Goal: Task Accomplishment & Management: Use online tool/utility

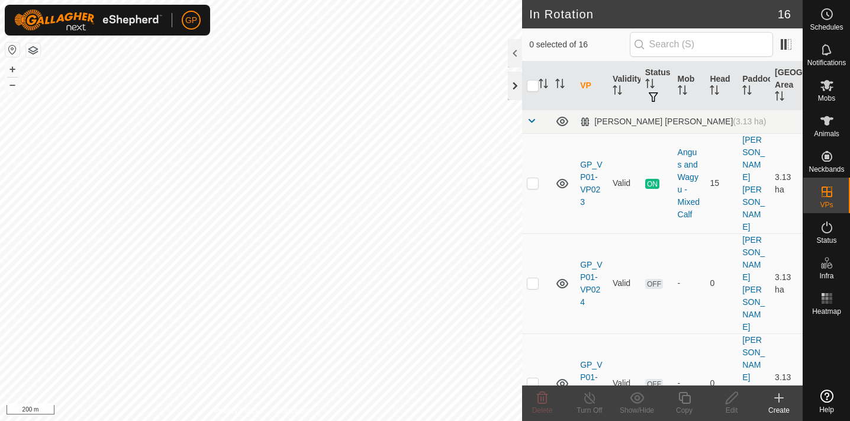
click at [516, 83] on div at bounding box center [515, 86] width 14 height 28
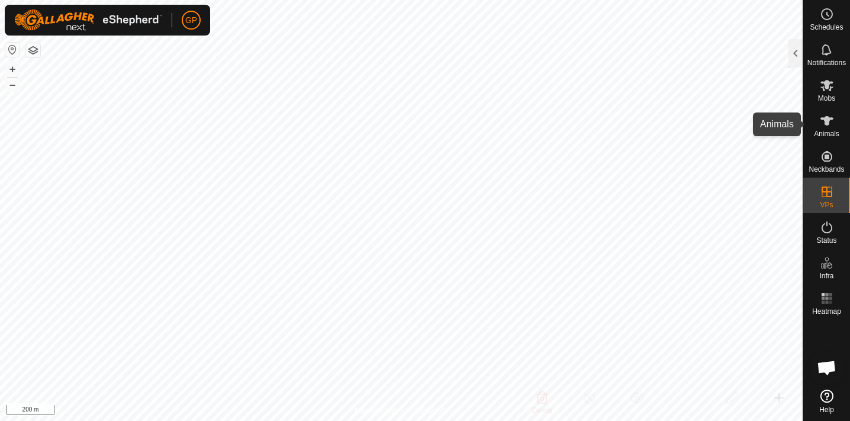
click at [823, 126] on icon at bounding box center [827, 121] width 14 height 14
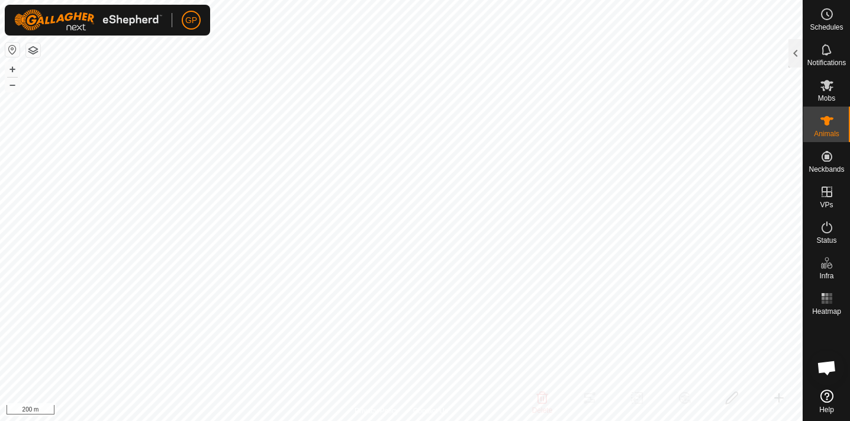
click at [826, 127] on icon at bounding box center [827, 121] width 14 height 14
click at [827, 123] on icon at bounding box center [826, 120] width 13 height 9
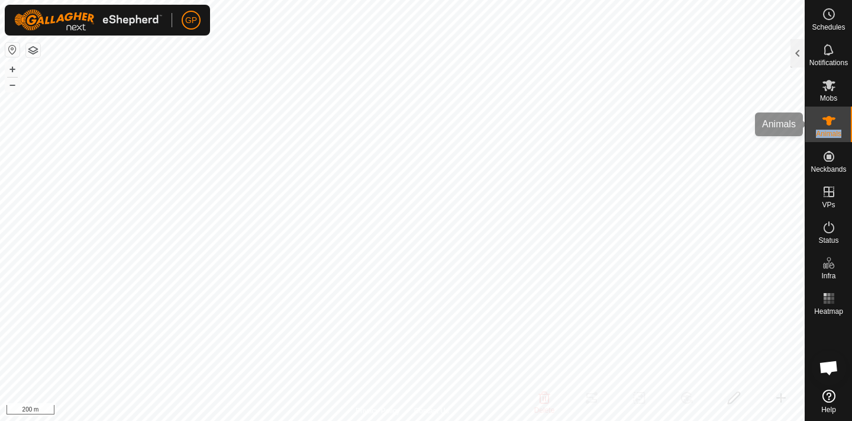
click at [823, 128] on es-animals-svg-icon at bounding box center [828, 120] width 21 height 19
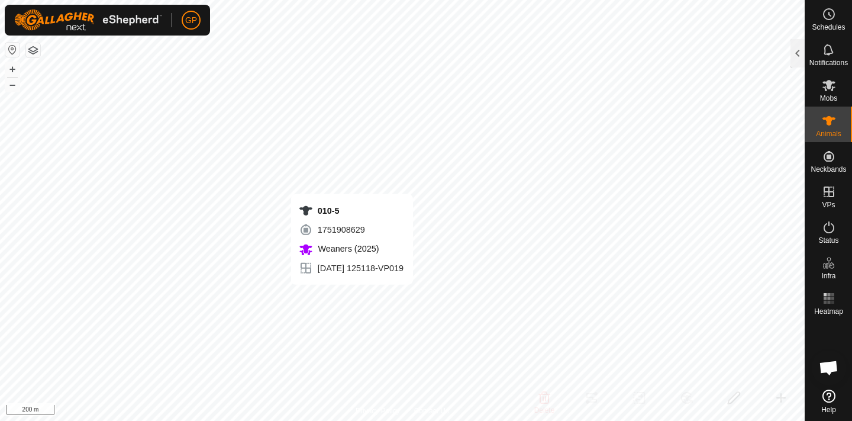
checkbox input "true"
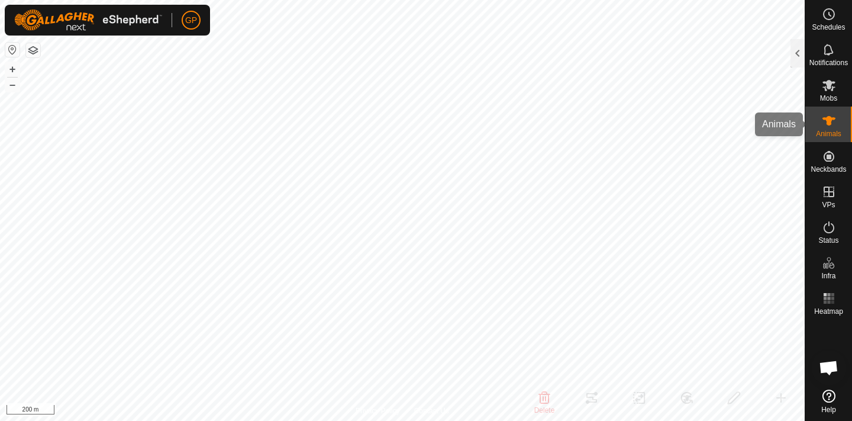
click at [822, 121] on icon at bounding box center [829, 121] width 14 height 14
click at [830, 91] on icon at bounding box center [829, 85] width 14 height 14
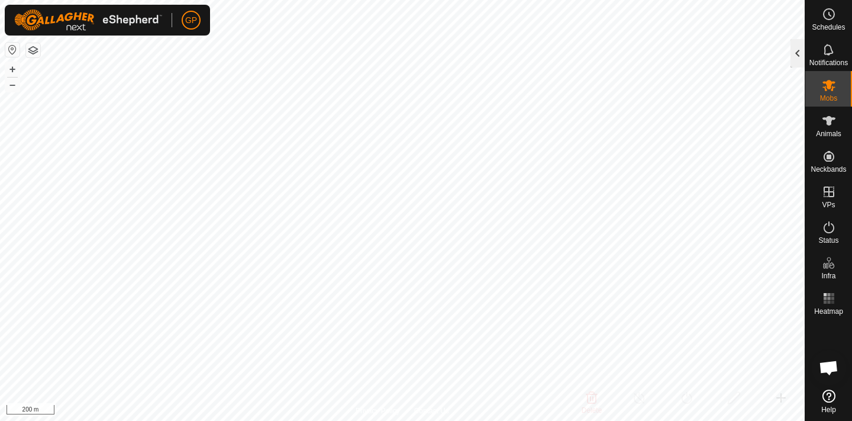
click at [795, 58] on div at bounding box center [798, 53] width 14 height 28
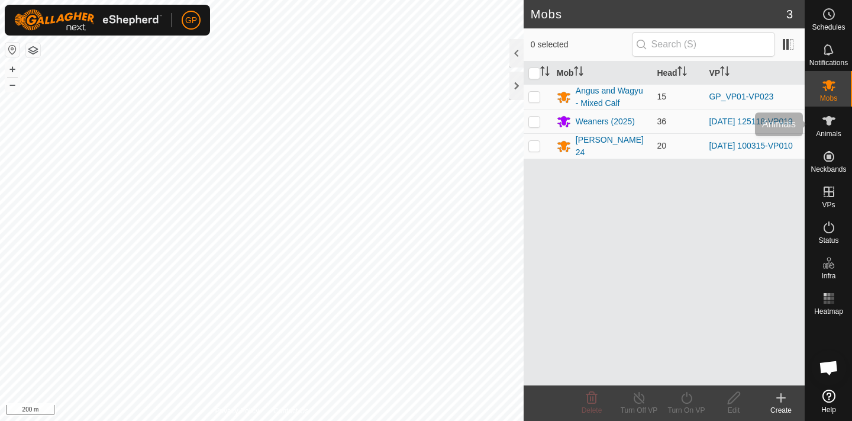
click at [830, 120] on icon at bounding box center [829, 120] width 13 height 9
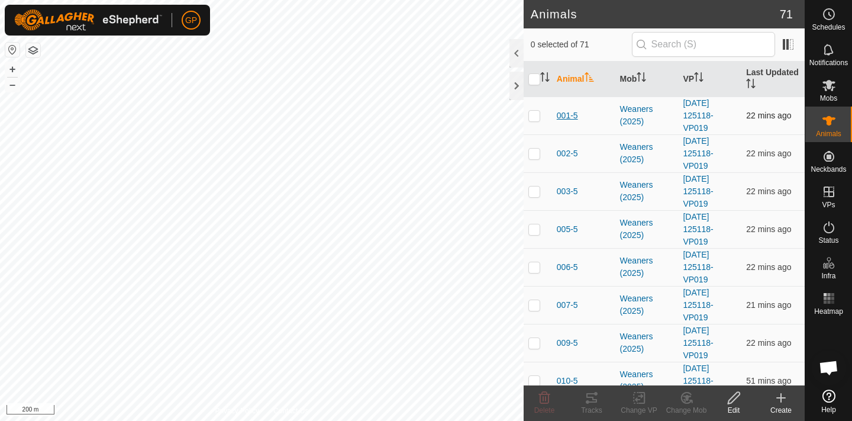
click at [561, 114] on span "001-5" at bounding box center [567, 115] width 21 height 12
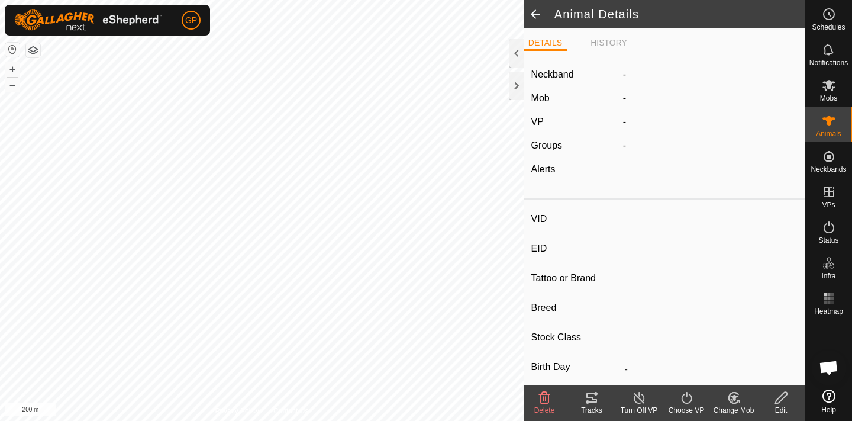
type input "001-5"
type input "-"
type input "JP0"
type input "Angus x Wagyu Heifer"
type input "-"
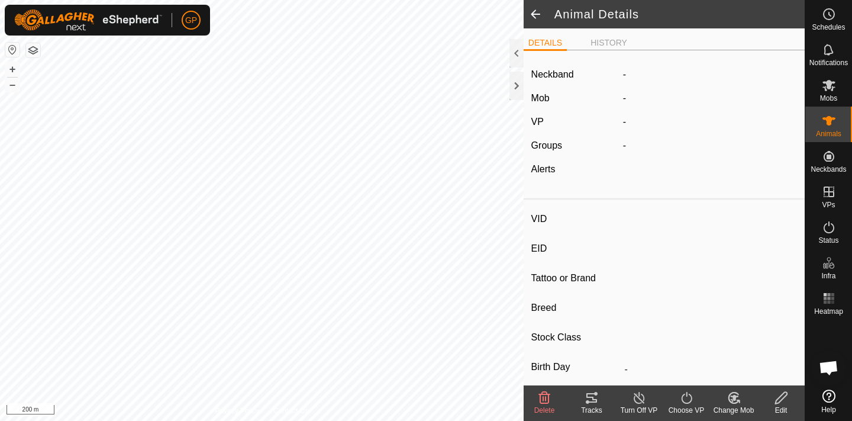
type input "400 kg"
type input "1 kg"
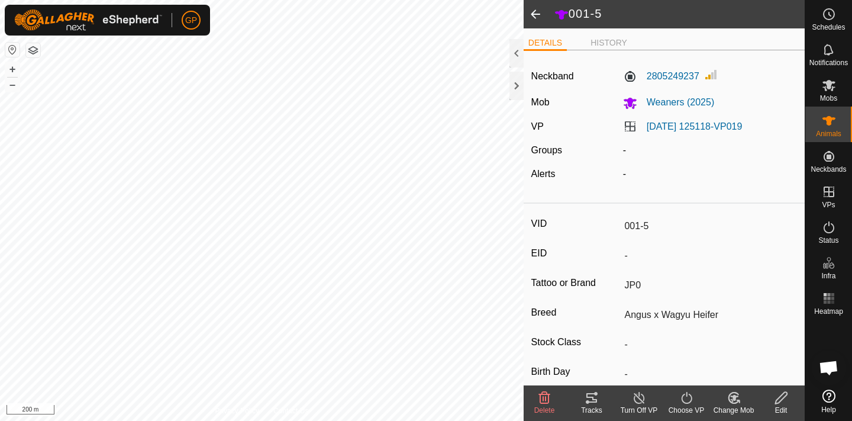
click at [588, 405] on div "Tracks" at bounding box center [591, 410] width 47 height 11
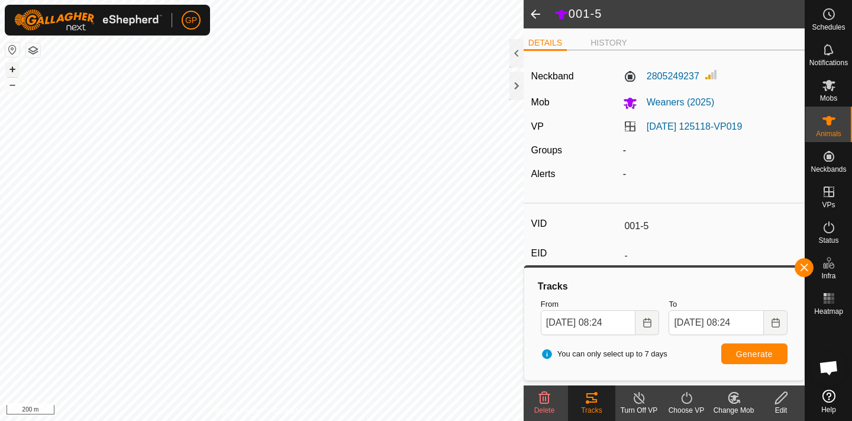
click at [10, 73] on button "+" at bounding box center [12, 69] width 14 height 14
click at [536, 13] on span at bounding box center [536, 14] width 24 height 28
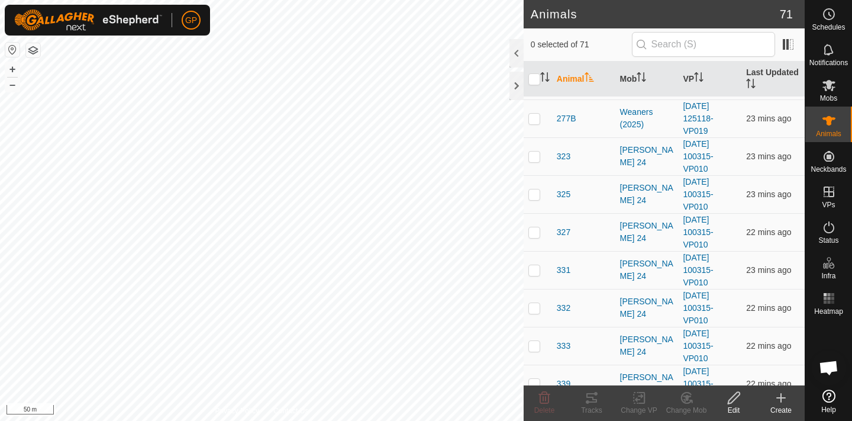
scroll to position [1702, 0]
click at [634, 150] on div "[PERSON_NAME] 24" at bounding box center [647, 155] width 54 height 25
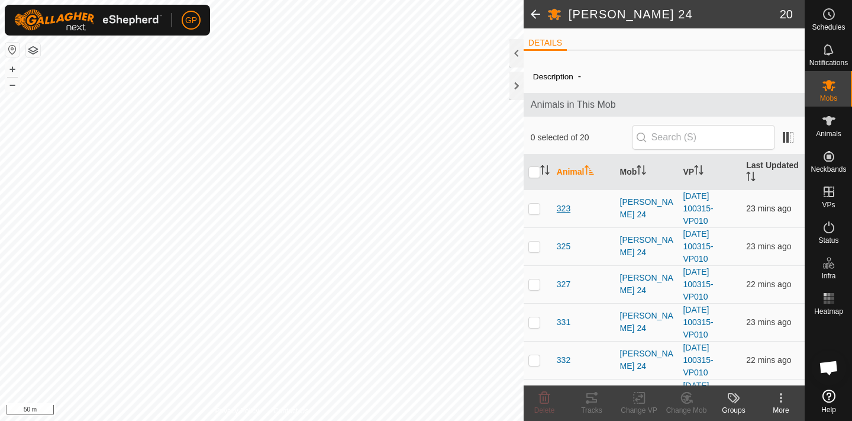
click at [559, 209] on span "323" at bounding box center [564, 208] width 14 height 12
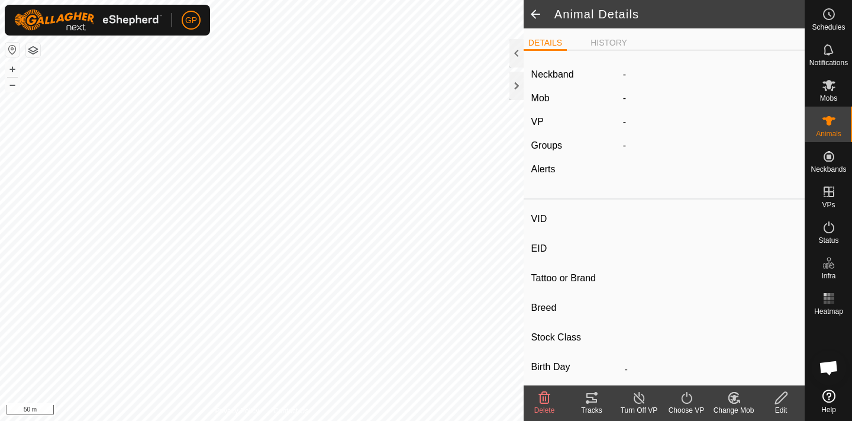
type input "323"
type input "-"
type input "Black Angus"
type input "-"
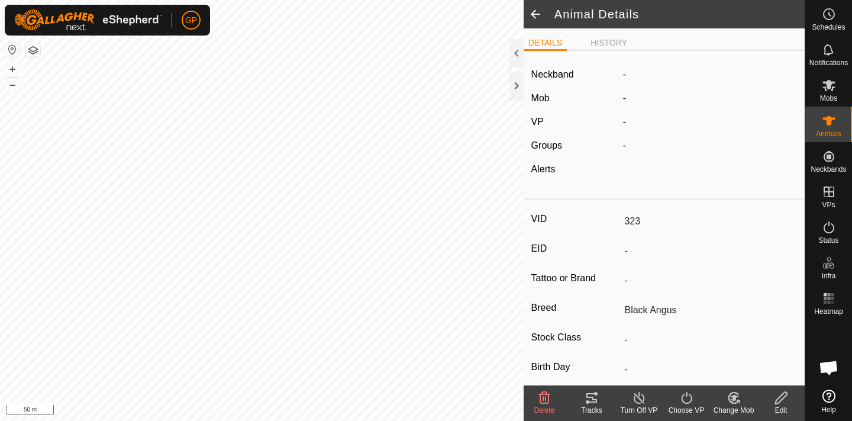
type input "Wet/Lactating"
type input "0 kg"
type input "-"
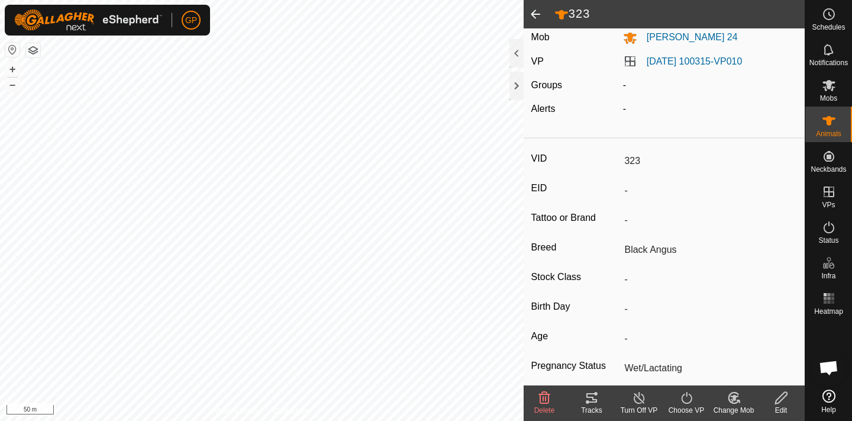
scroll to position [67, 0]
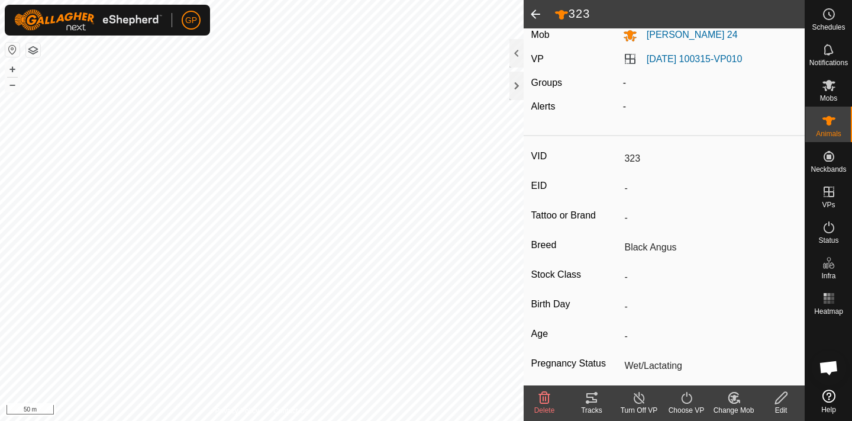
click at [591, 404] on icon at bounding box center [592, 398] width 14 height 14
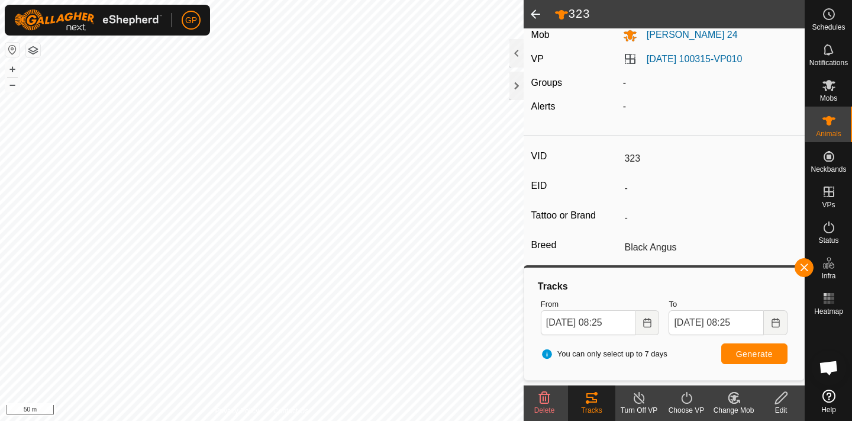
click at [512, 420] on html "GP Schedules Notifications Mobs Animals Neckbands VPs Status Infra Heatmap Help…" at bounding box center [426, 210] width 852 height 421
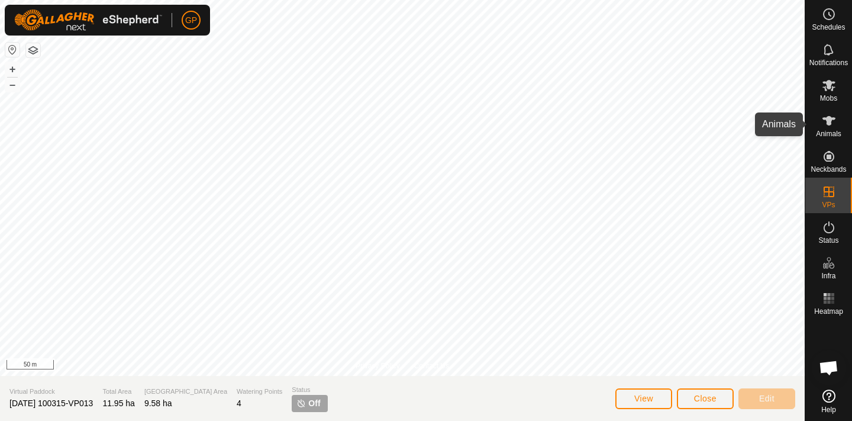
click at [830, 121] on icon at bounding box center [829, 120] width 13 height 9
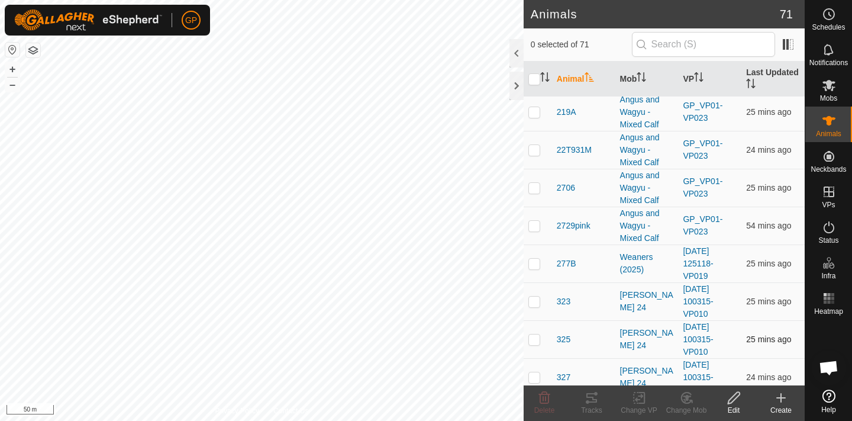
scroll to position [1553, 0]
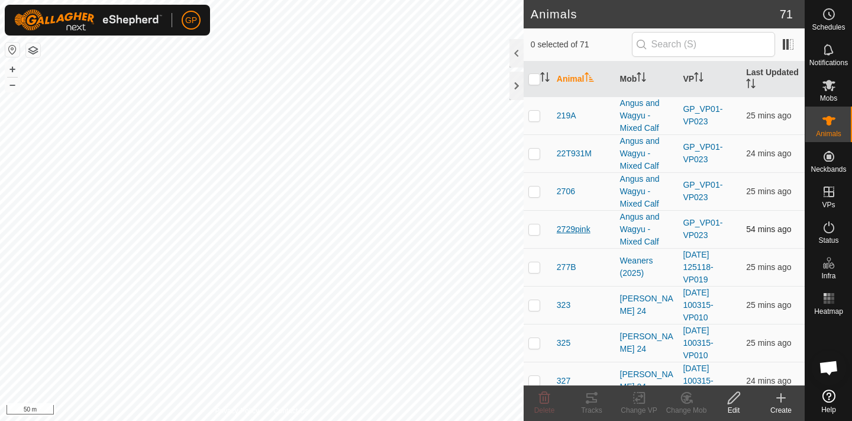
click at [569, 230] on span "2729pink" at bounding box center [574, 229] width 34 height 12
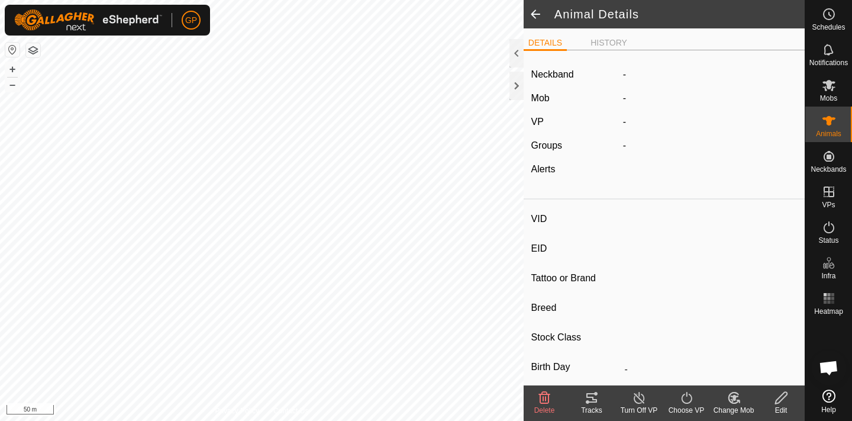
type input "2729pink"
type input "-"
type input "Angus"
type input "-"
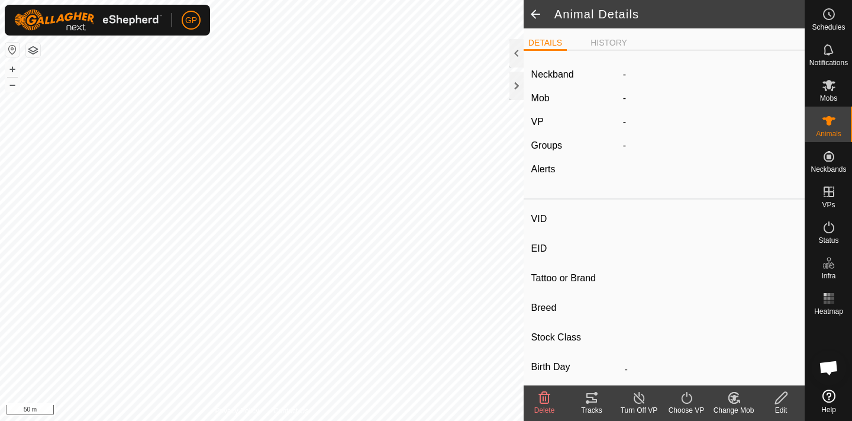
type input "0 kg"
type input "-"
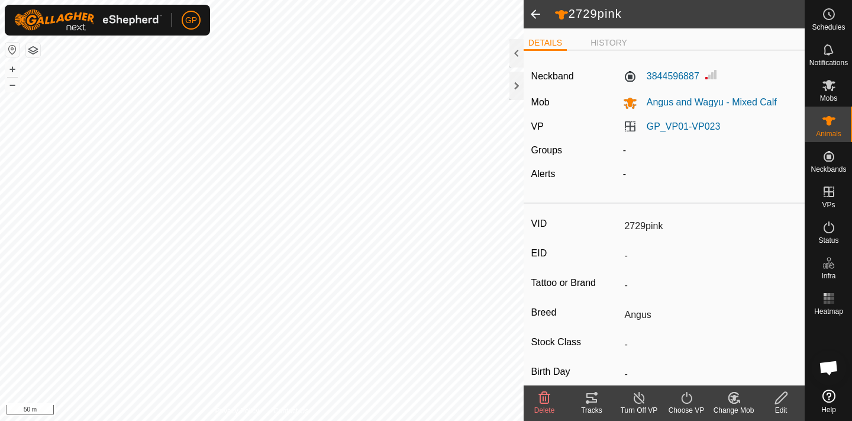
click at [592, 396] on icon at bounding box center [592, 398] width 14 height 14
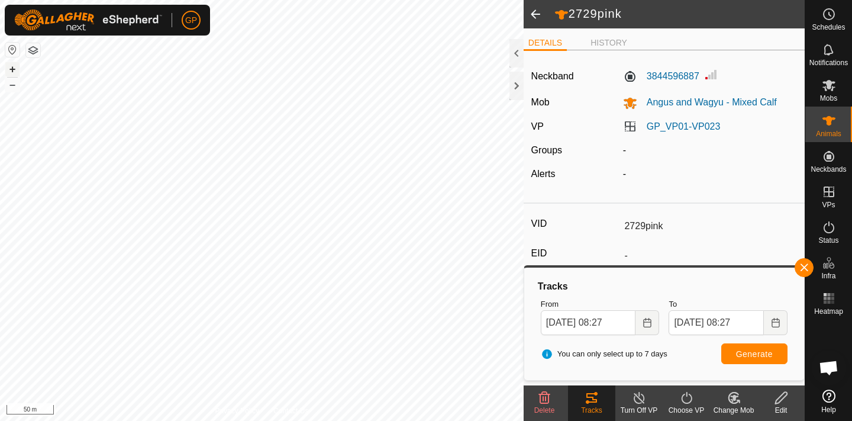
click at [15, 62] on button "+" at bounding box center [12, 69] width 14 height 14
click at [515, 83] on div at bounding box center [517, 86] width 14 height 28
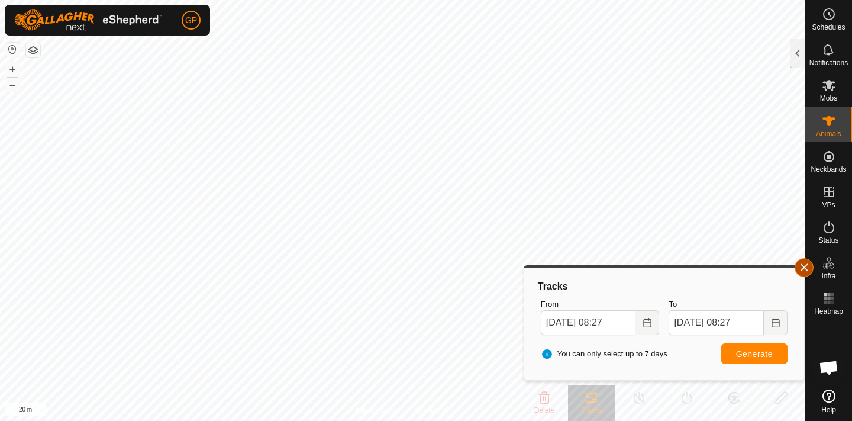
click at [808, 269] on span "button" at bounding box center [804, 267] width 9 height 9
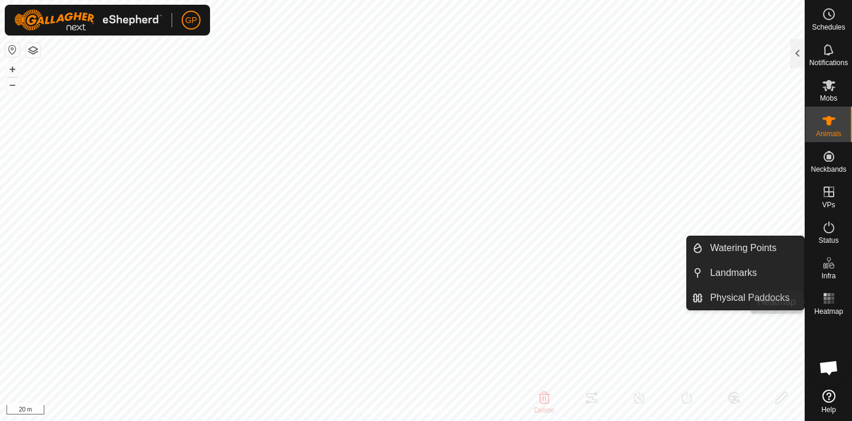
click at [830, 311] on span "Heatmap" at bounding box center [828, 311] width 29 height 7
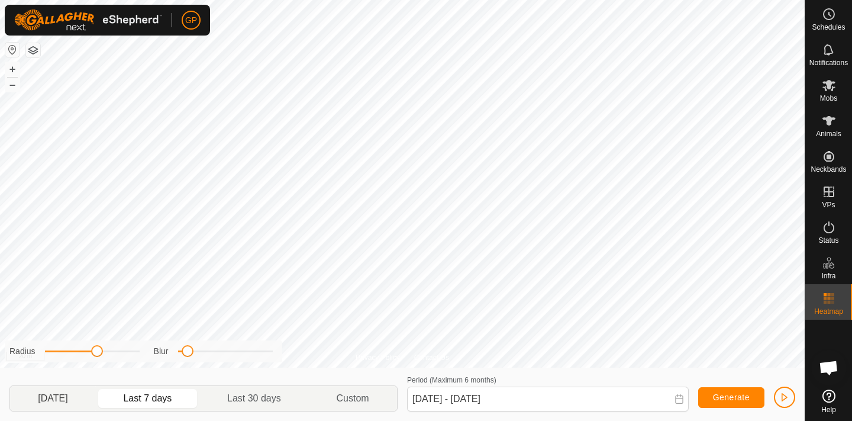
click at [58, 397] on p-togglebutton "[DATE]" at bounding box center [53, 398] width 86 height 25
type input "[DATE] - [DATE]"
click at [725, 395] on span "Generate" at bounding box center [731, 396] width 37 height 9
drag, startPoint x: 188, startPoint y: 352, endPoint x: 275, endPoint y: 352, distance: 87.6
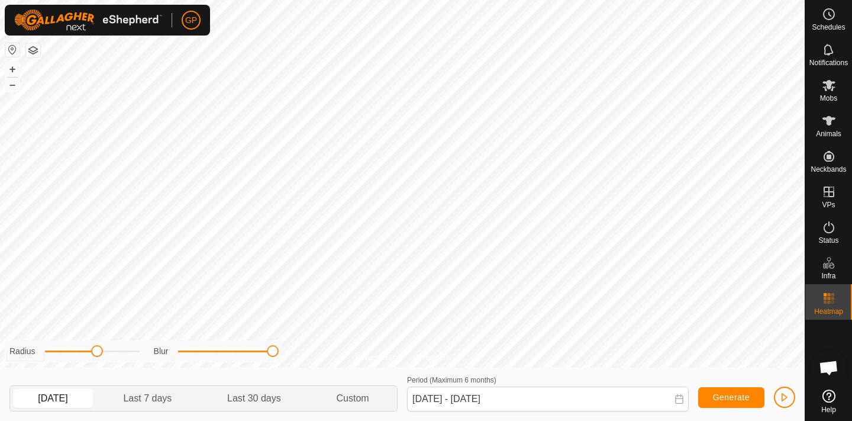
click at [275, 352] on span at bounding box center [273, 351] width 12 height 12
drag, startPoint x: 96, startPoint y: 352, endPoint x: 143, endPoint y: 353, distance: 46.8
click at [143, 353] on span at bounding box center [140, 351] width 12 height 12
drag, startPoint x: 275, startPoint y: 347, endPoint x: 192, endPoint y: 347, distance: 82.9
click at [192, 347] on span at bounding box center [193, 351] width 12 height 12
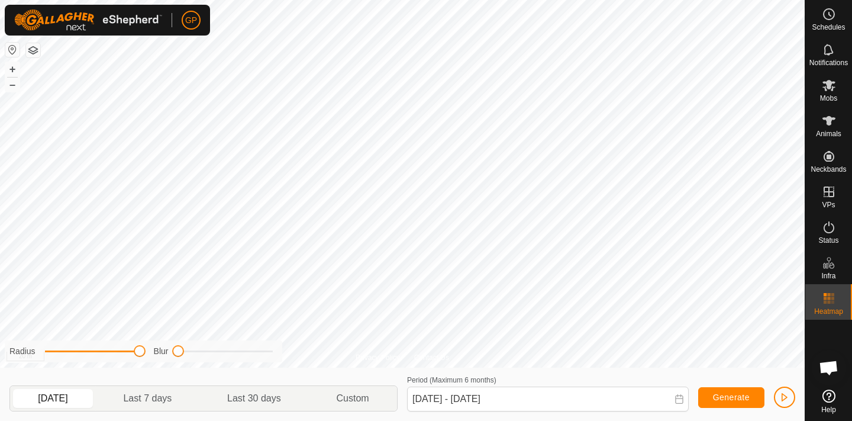
drag, startPoint x: 188, startPoint y: 348, endPoint x: 165, endPoint y: 350, distance: 23.1
click at [166, 349] on div "Blur" at bounding box center [213, 351] width 119 height 12
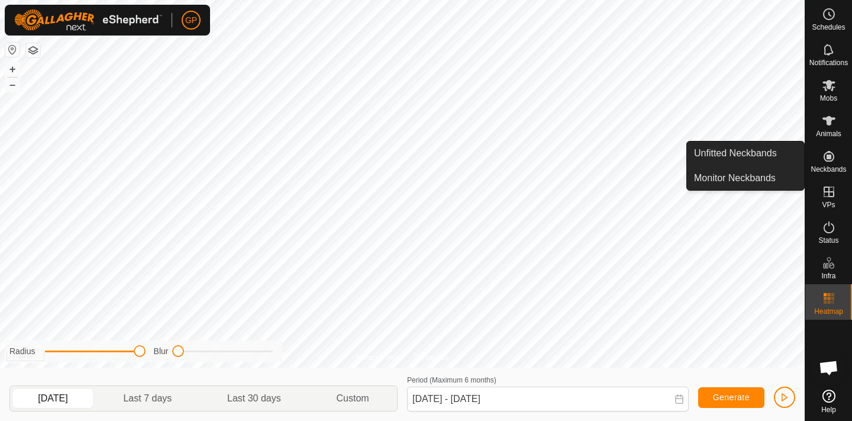
click at [827, 167] on span "Neckbands" at bounding box center [829, 169] width 36 height 7
click at [752, 160] on link "Unfitted Neckbands" at bounding box center [745, 153] width 117 height 24
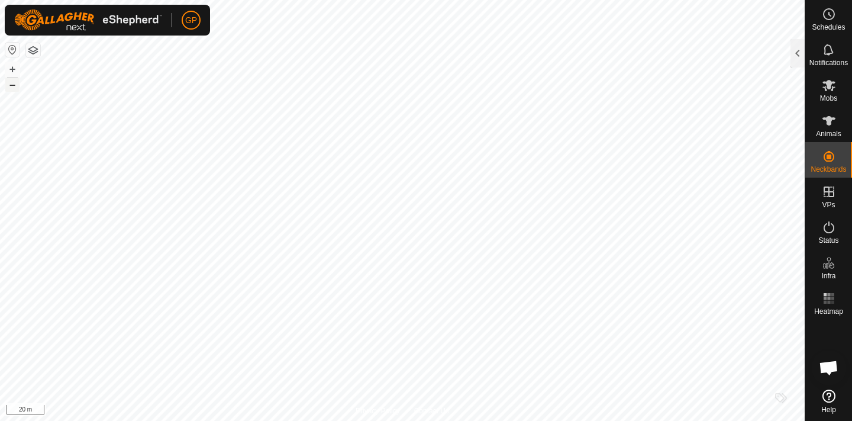
click at [14, 83] on button "–" at bounding box center [12, 85] width 14 height 14
click at [10, 69] on button "+" at bounding box center [12, 69] width 14 height 14
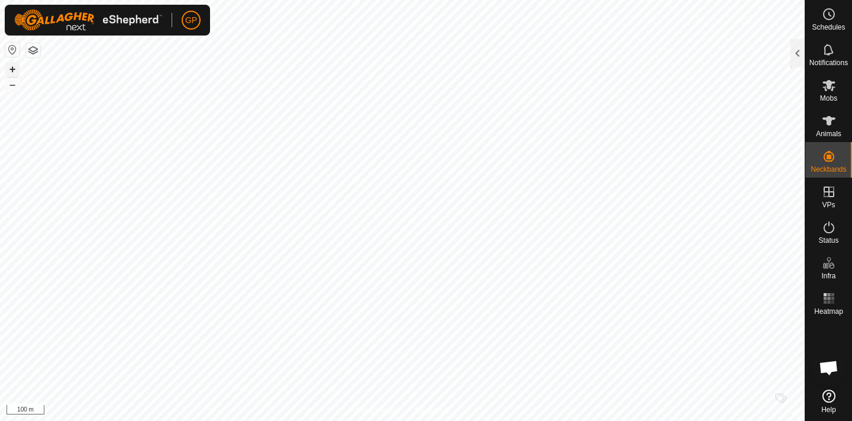
click at [10, 69] on button "+" at bounding box center [12, 69] width 14 height 14
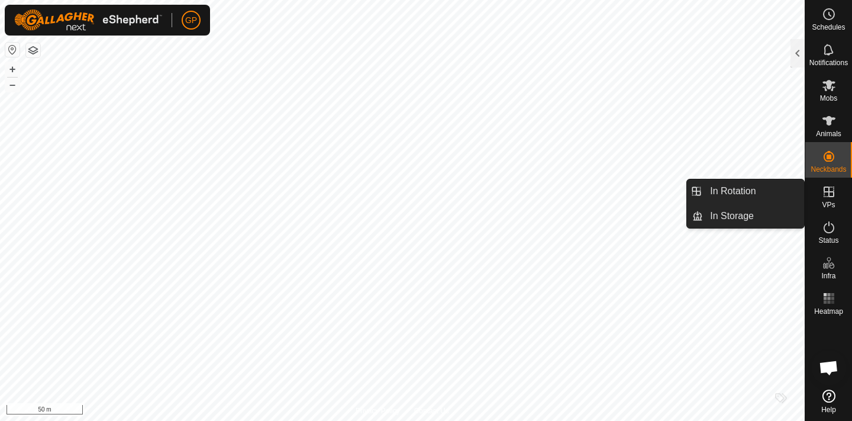
click at [825, 193] on icon at bounding box center [829, 192] width 14 height 14
click at [730, 197] on link "In Rotation" at bounding box center [753, 191] width 101 height 24
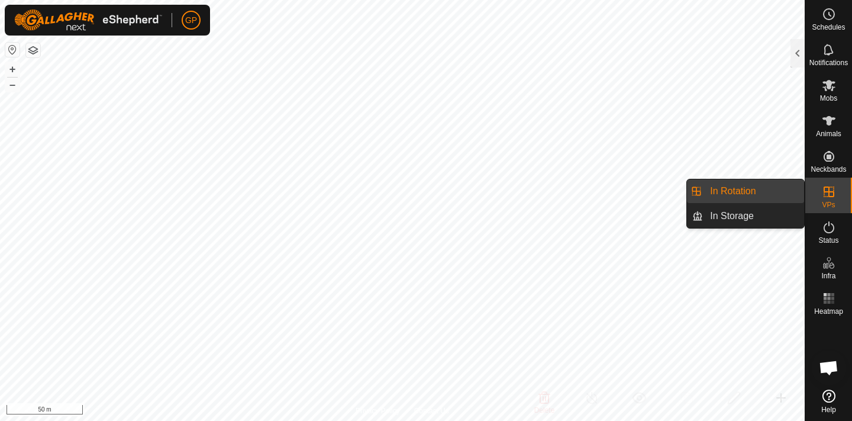
click at [765, 187] on link "In Rotation" at bounding box center [753, 191] width 101 height 24
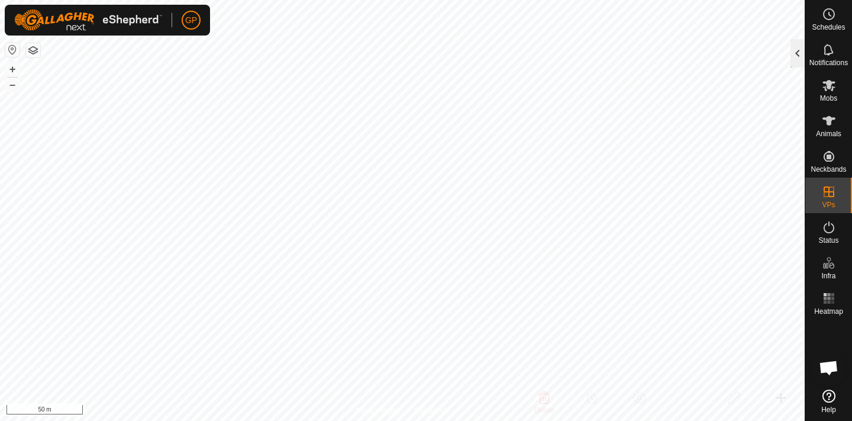
click at [797, 54] on div at bounding box center [798, 53] width 14 height 28
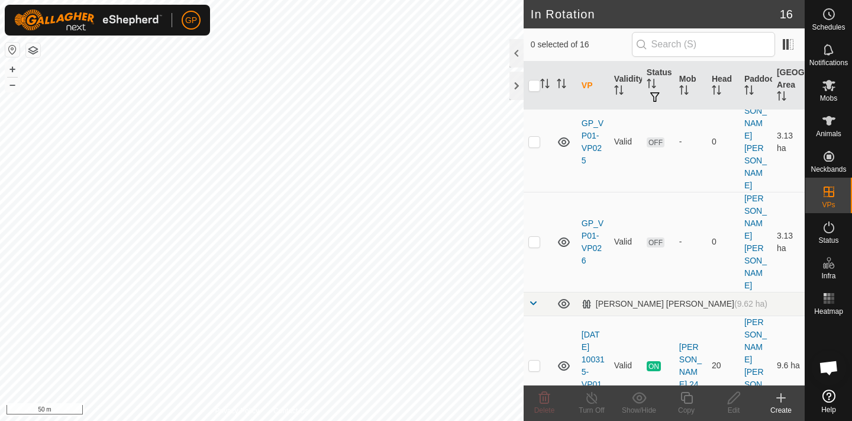
scroll to position [202, 0]
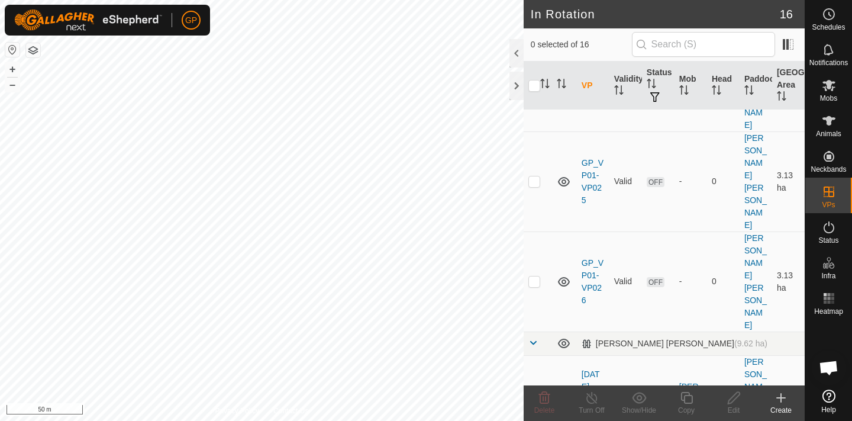
click at [784, 399] on icon at bounding box center [781, 398] width 14 height 14
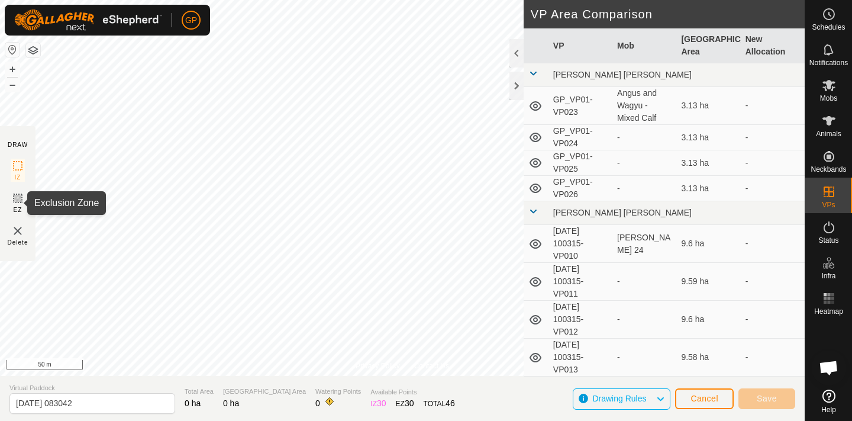
click at [17, 199] on icon at bounding box center [17, 198] width 7 height 7
click at [16, 233] on img at bounding box center [18, 231] width 14 height 14
click at [16, 229] on img at bounding box center [18, 231] width 14 height 14
click at [713, 401] on span "Cancel" at bounding box center [705, 398] width 28 height 9
